Goal: Information Seeking & Learning: Learn about a topic

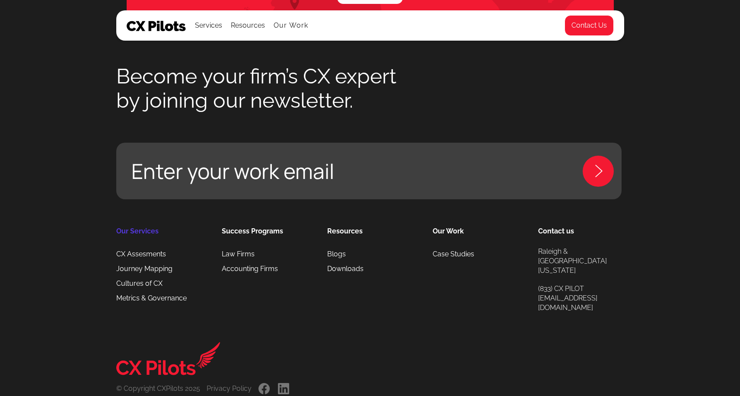
scroll to position [2472, 0]
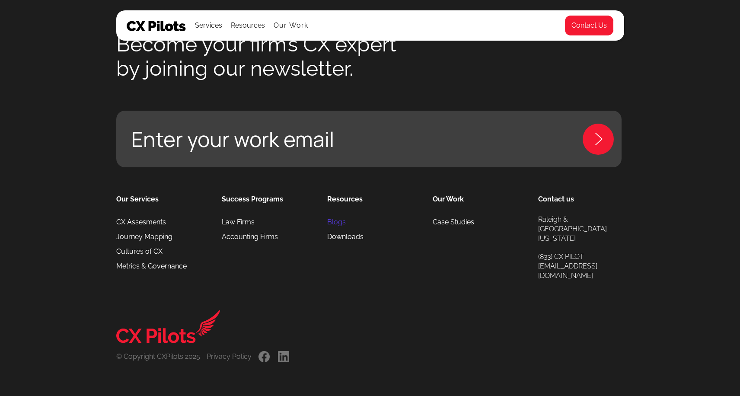
click at [333, 229] on link "Blogs" at bounding box center [336, 222] width 19 height 15
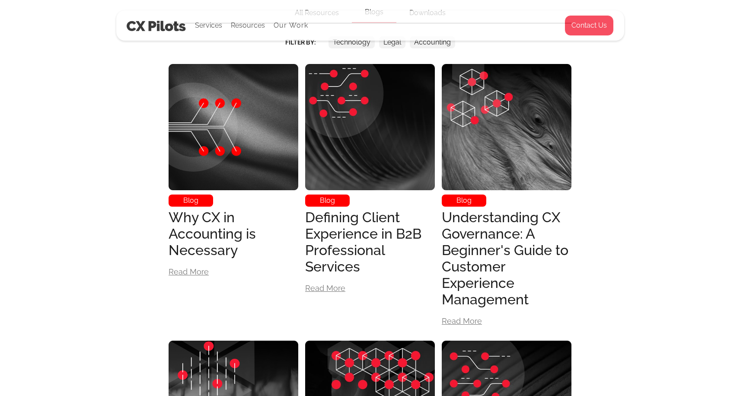
scroll to position [315, 0]
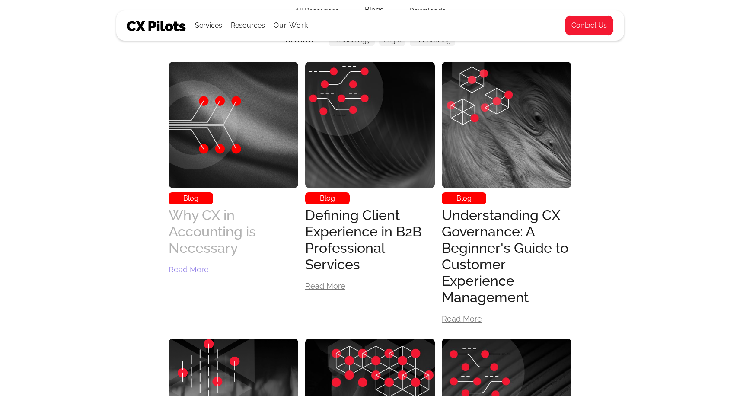
click at [199, 232] on div "Why CX in Accounting is Necessary" at bounding box center [233, 231] width 130 height 49
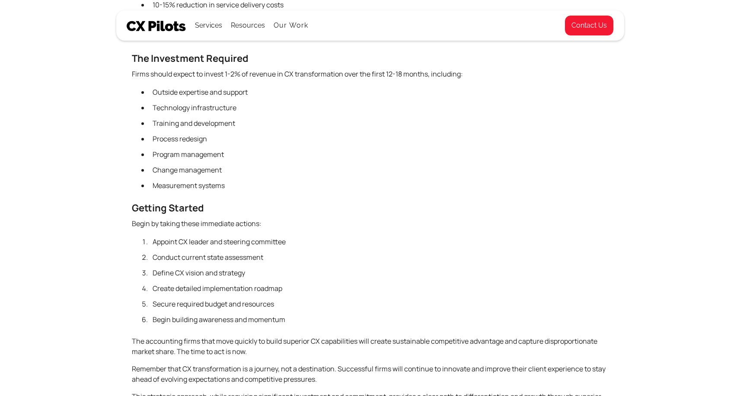
scroll to position [3396, 0]
